Goal: Find specific page/section

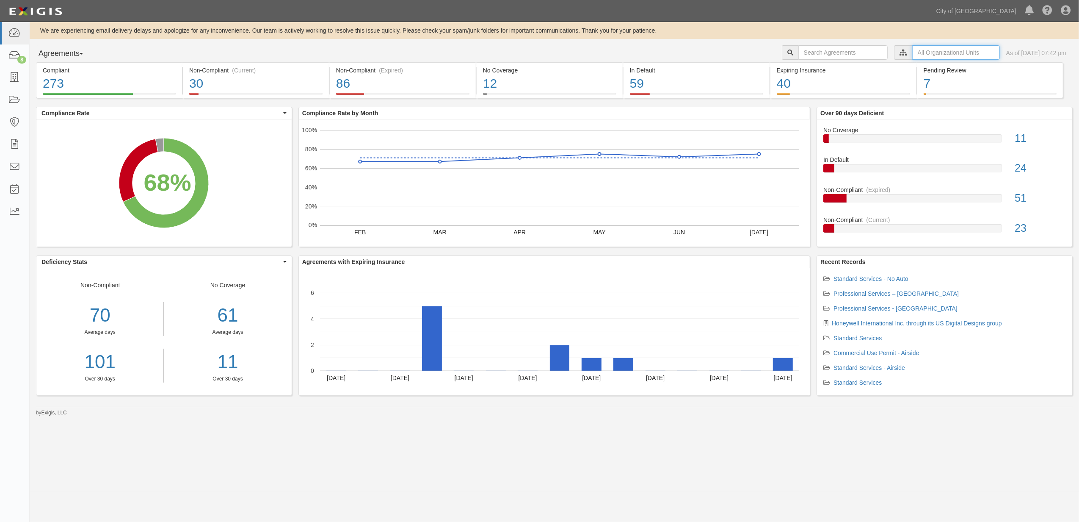
click at [914, 50] on input "text" at bounding box center [956, 52] width 88 height 14
click at [812, 66] on icon at bounding box center [815, 68] width 6 height 4
click at [811, 85] on input "Contracts & Services" at bounding box center [811, 85] width 6 height 6
checkbox input "true"
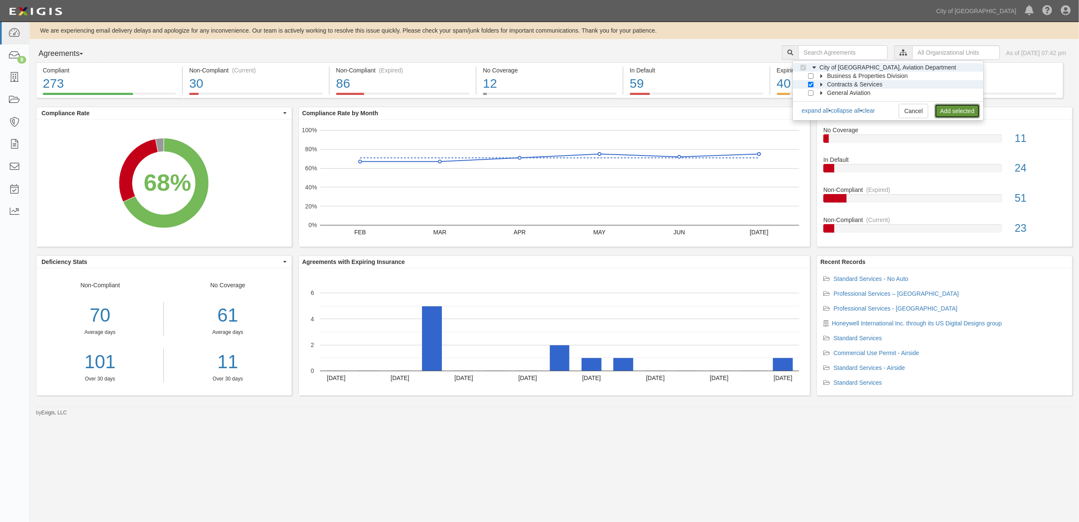
click at [953, 112] on link "Add selected" at bounding box center [957, 111] width 45 height 14
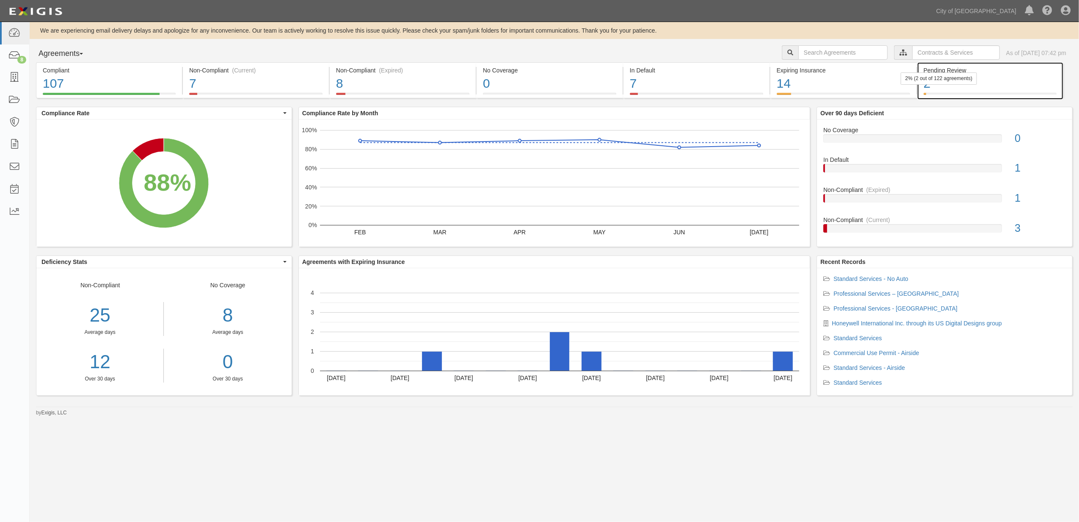
click at [963, 80] on div "2% (2 out of 122 agreements)" at bounding box center [939, 78] width 77 height 12
